Goal: Task Accomplishment & Management: Manage account settings

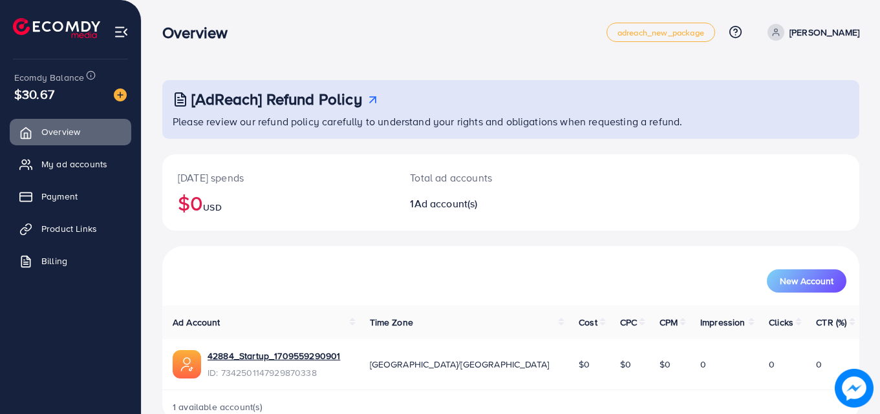
scroll to position [30, 0]
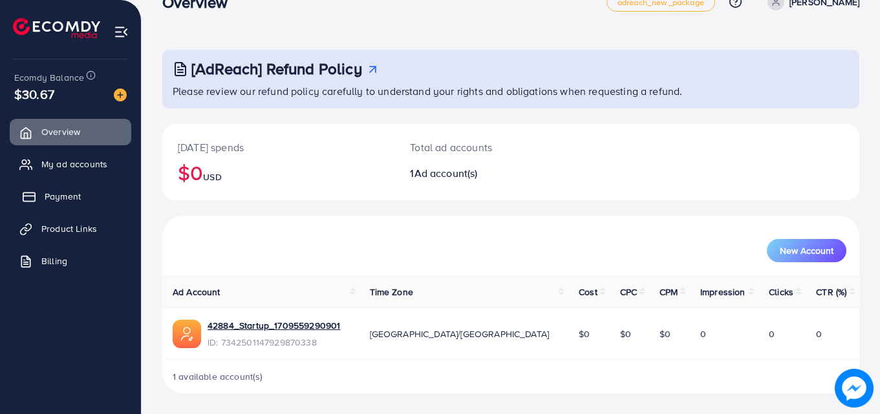
click at [56, 194] on span "Payment" at bounding box center [63, 196] width 36 height 13
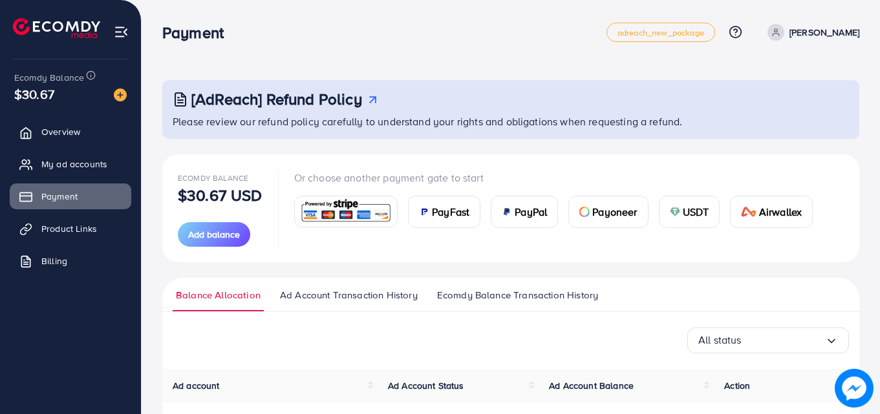
scroll to position [134, 0]
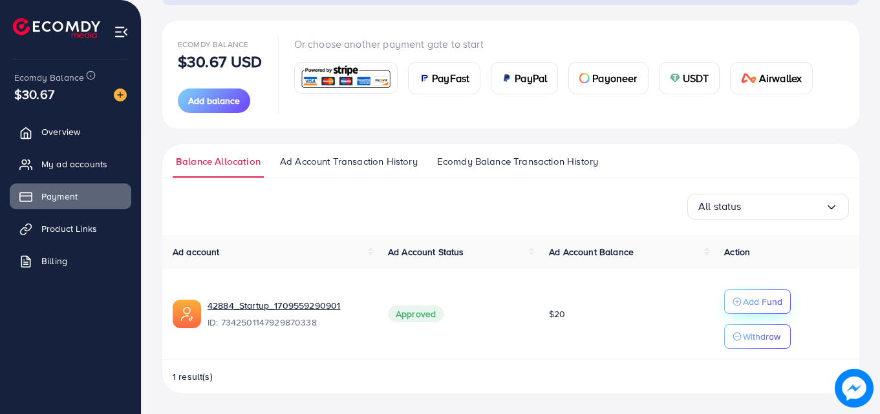
click at [759, 308] on p "Add Fund" at bounding box center [762, 302] width 39 height 16
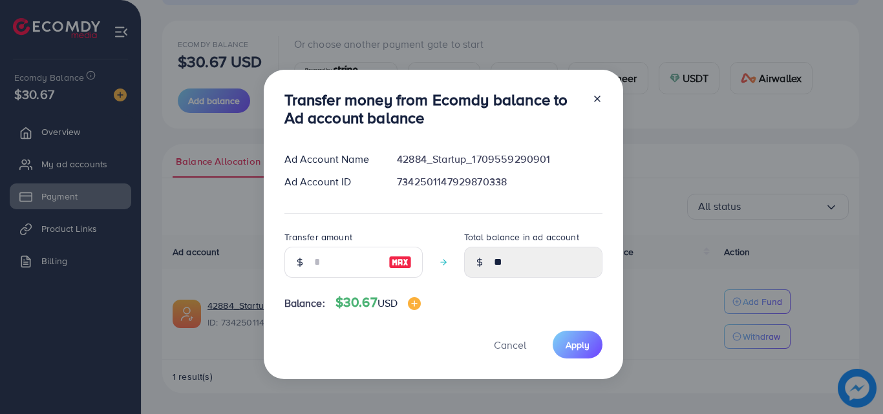
click at [477, 190] on div "Ad Account Name 42884_Startup_1709559290901 Ad Account ID 7342501147929870338" at bounding box center [443, 174] width 318 height 45
click at [457, 182] on div "7342501147929870338" at bounding box center [499, 181] width 226 height 15
click at [477, 258] on icon at bounding box center [479, 262] width 9 height 9
click at [474, 303] on div "Balance: $30.67 USD" at bounding box center [443, 305] width 318 height 21
click at [596, 101] on icon at bounding box center [597, 99] width 10 height 10
